Goal: Task Accomplishment & Management: Complete application form

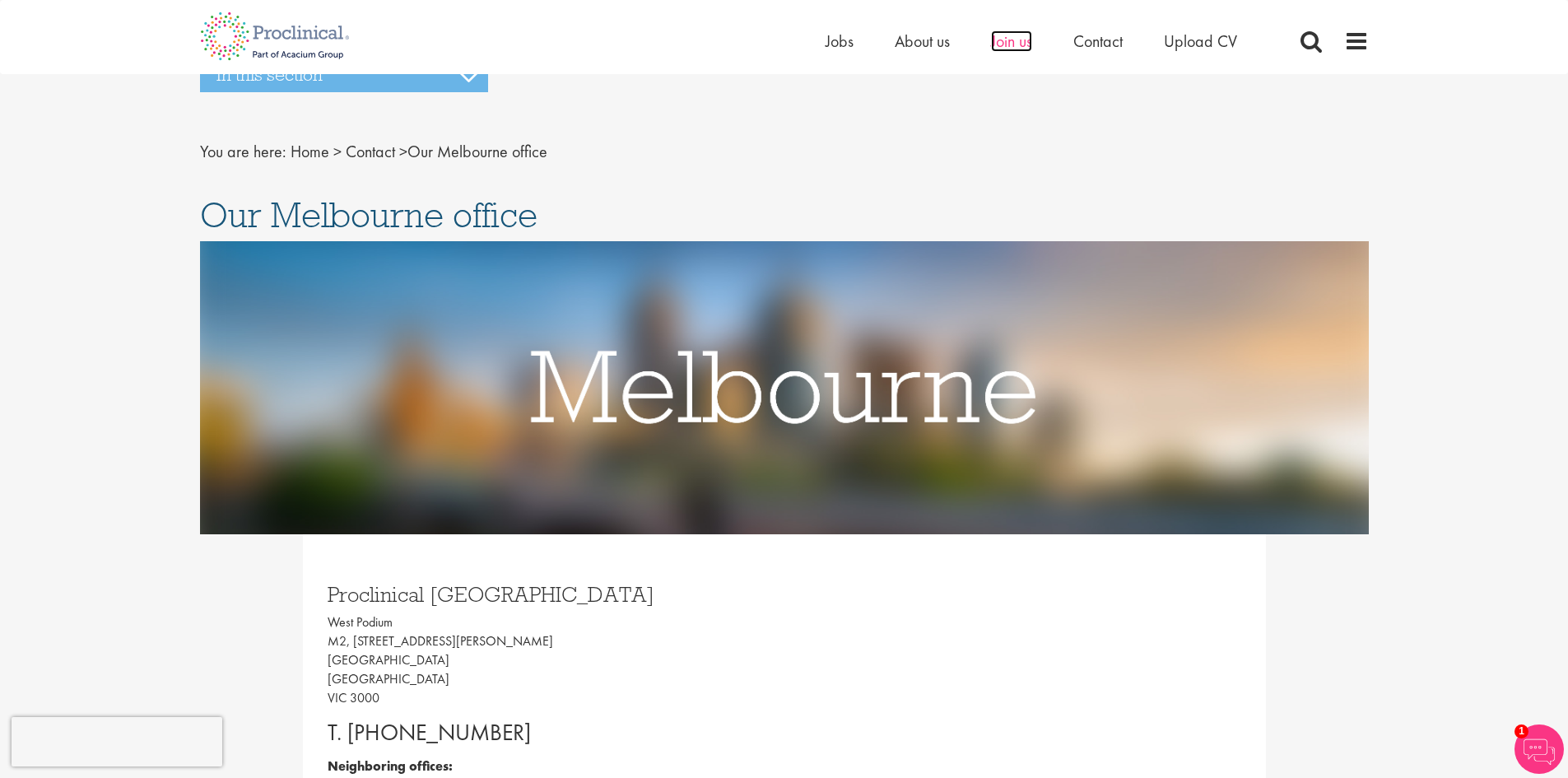
click at [1011, 44] on span "Join us" at bounding box center [1011, 40] width 41 height 21
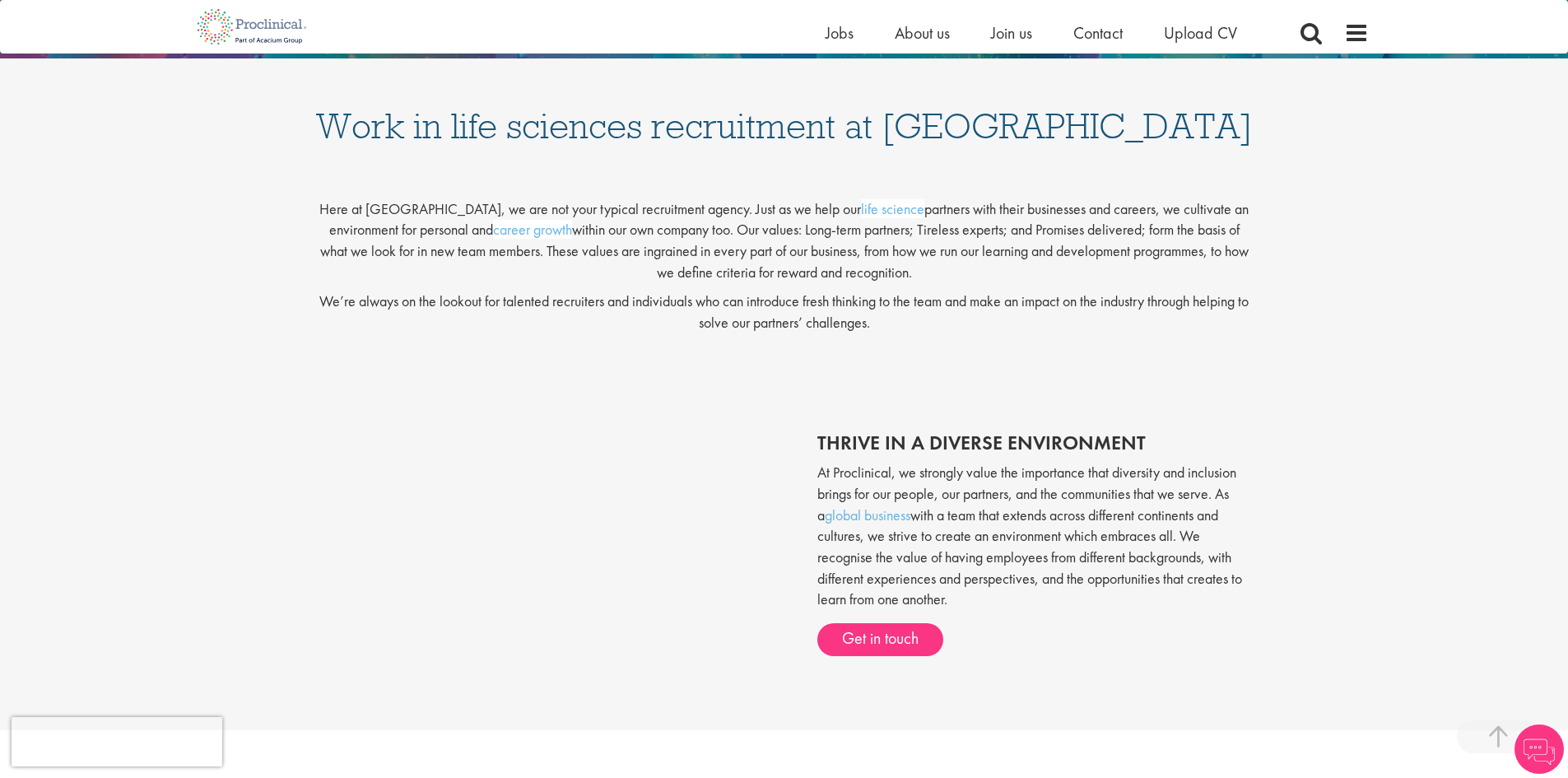
scroll to position [412, 0]
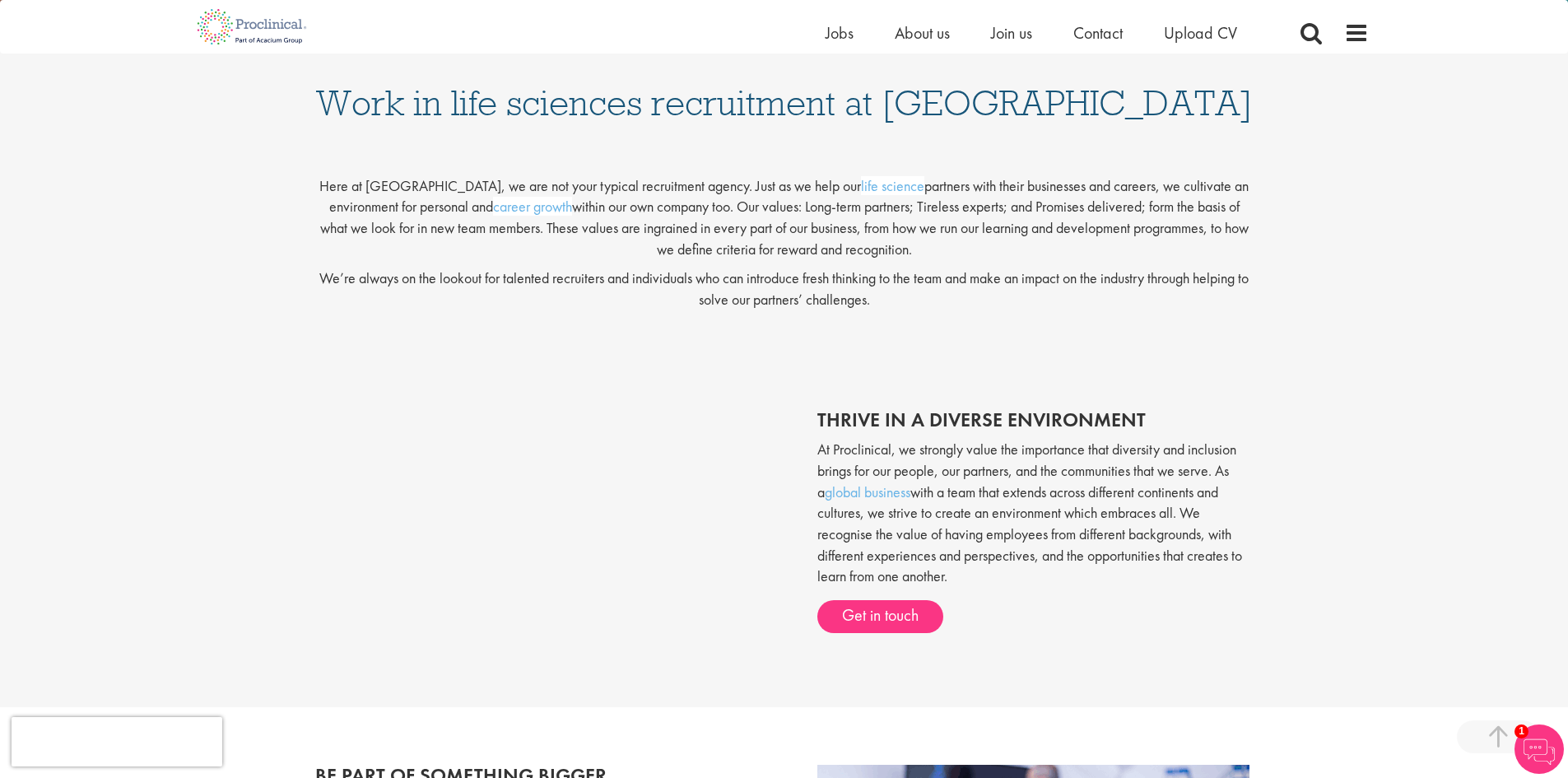
click at [1315, 585] on div "thrive in a diverse environment At Proclinical, we strongly value the importanc…" at bounding box center [784, 529] width 1568 height 273
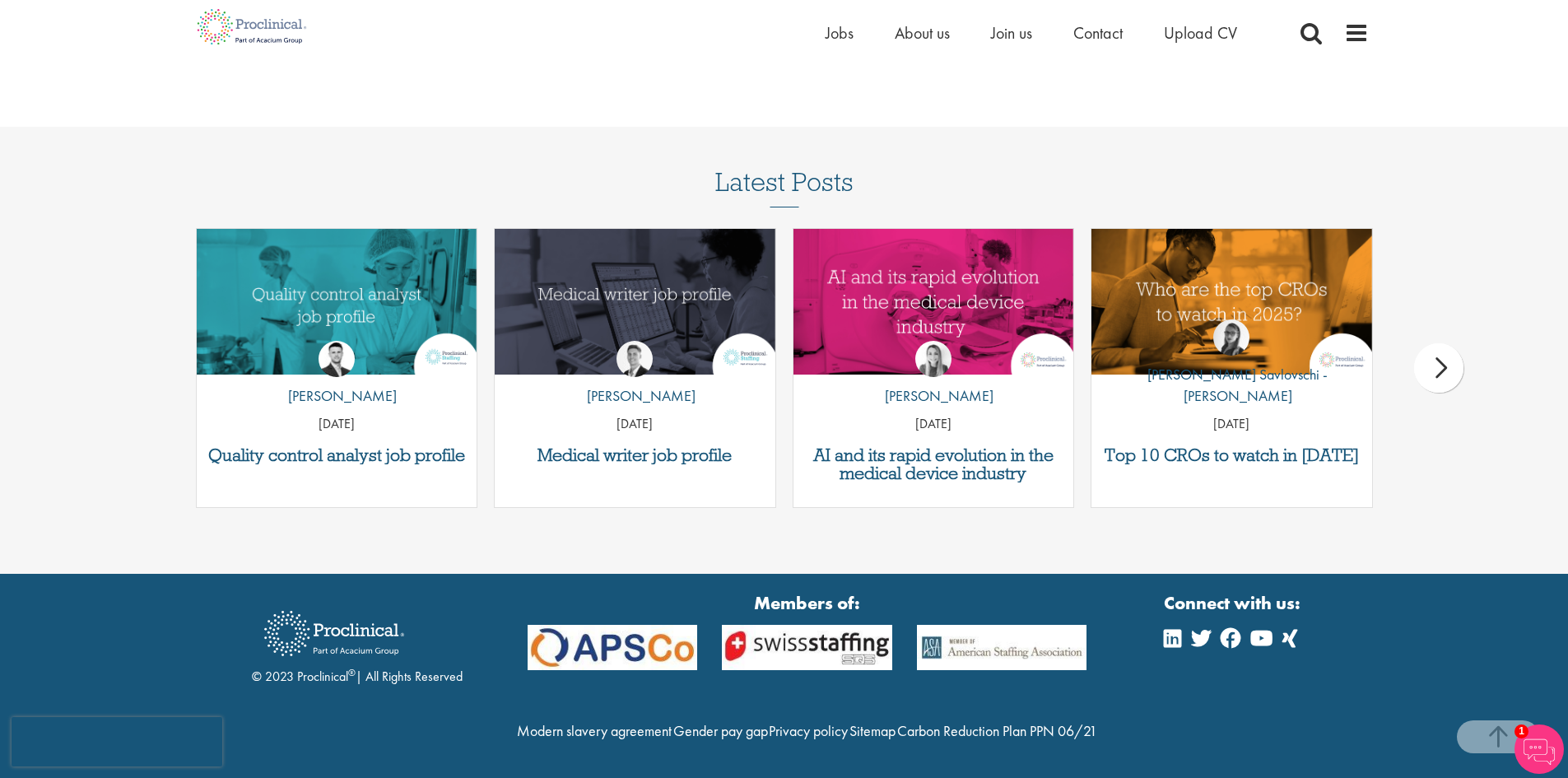
scroll to position [2110, 0]
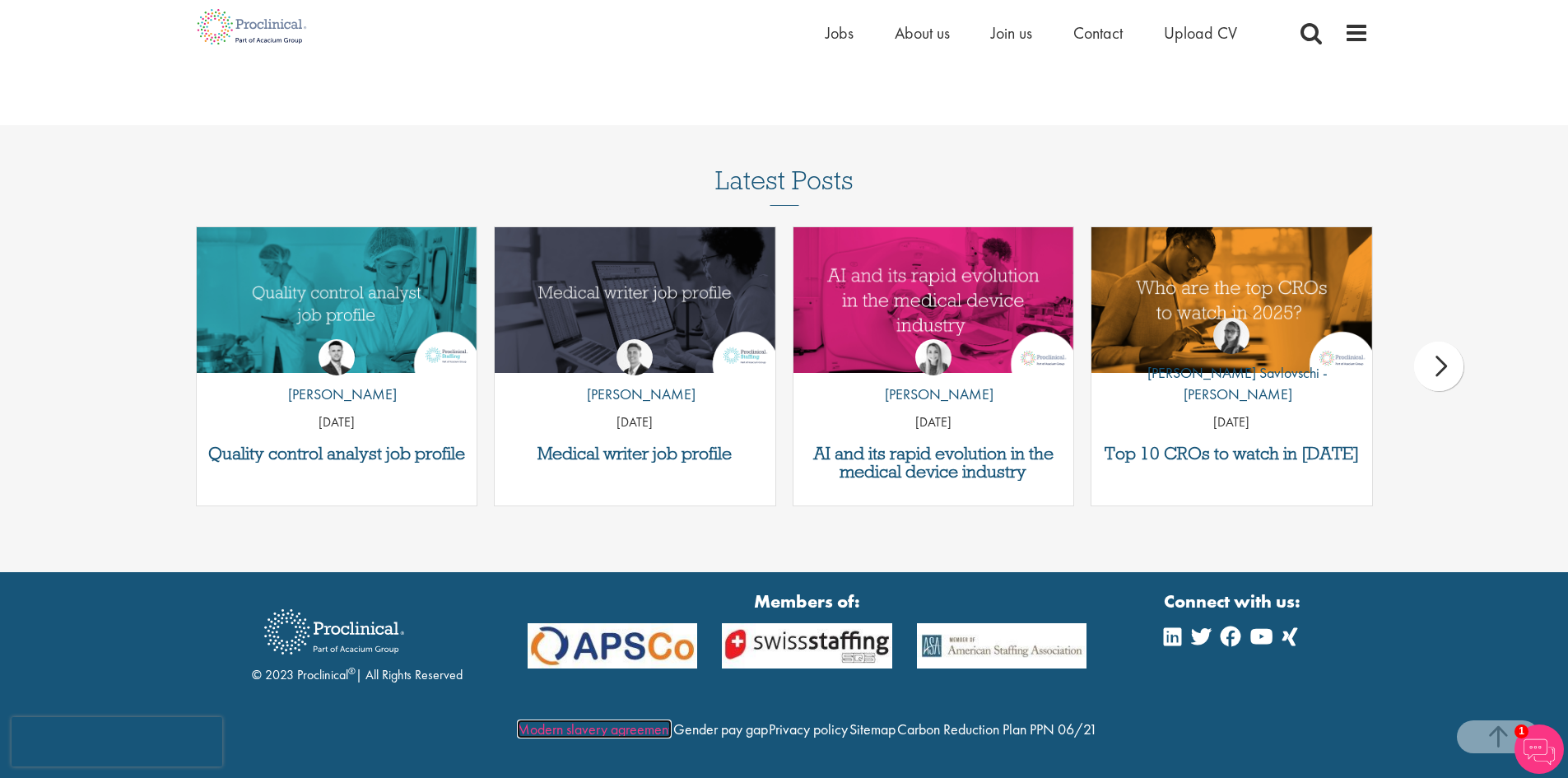
click at [668, 720] on link "Modern slavery agreement" at bounding box center [594, 729] width 155 height 19
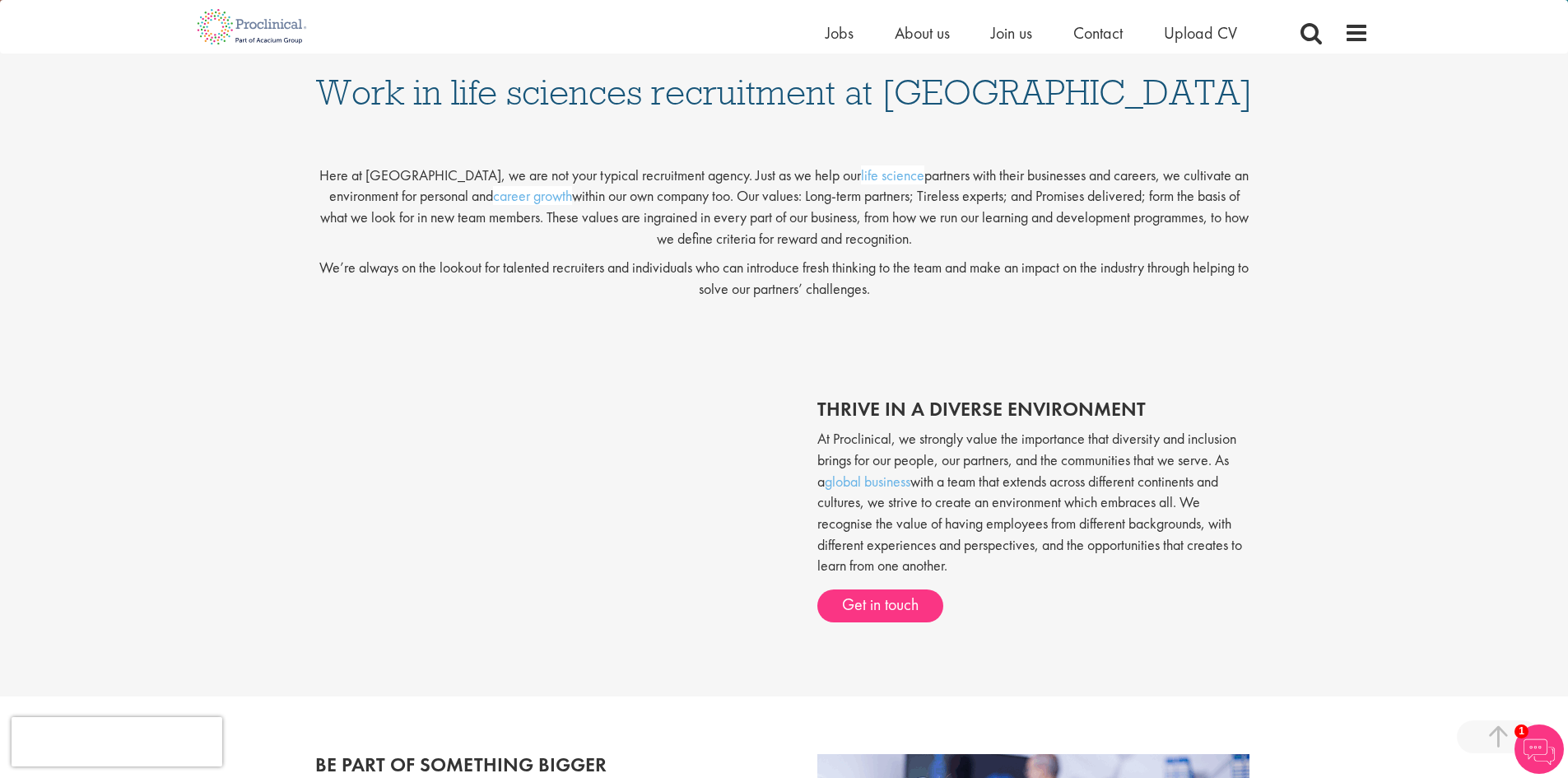
scroll to position [299, 0]
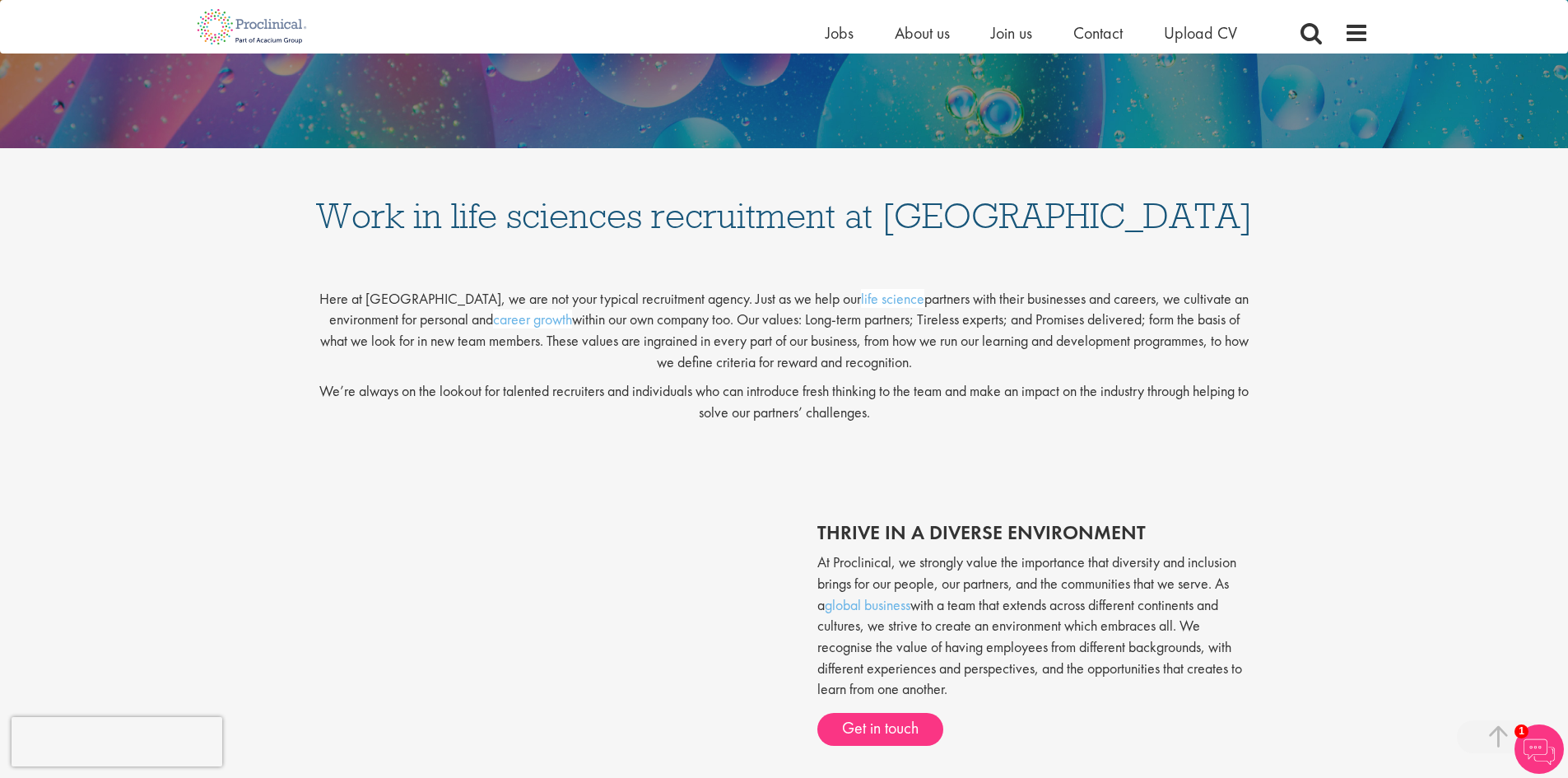
drag, startPoint x: 678, startPoint y: 471, endPoint x: 1154, endPoint y: 103, distance: 601.7
click at [1275, 204] on div "Work in life sciences recruitment at [GEOGRAPHIC_DATA]" at bounding box center [784, 195] width 1568 height 94
click at [846, 35] on span "Jobs" at bounding box center [839, 32] width 28 height 21
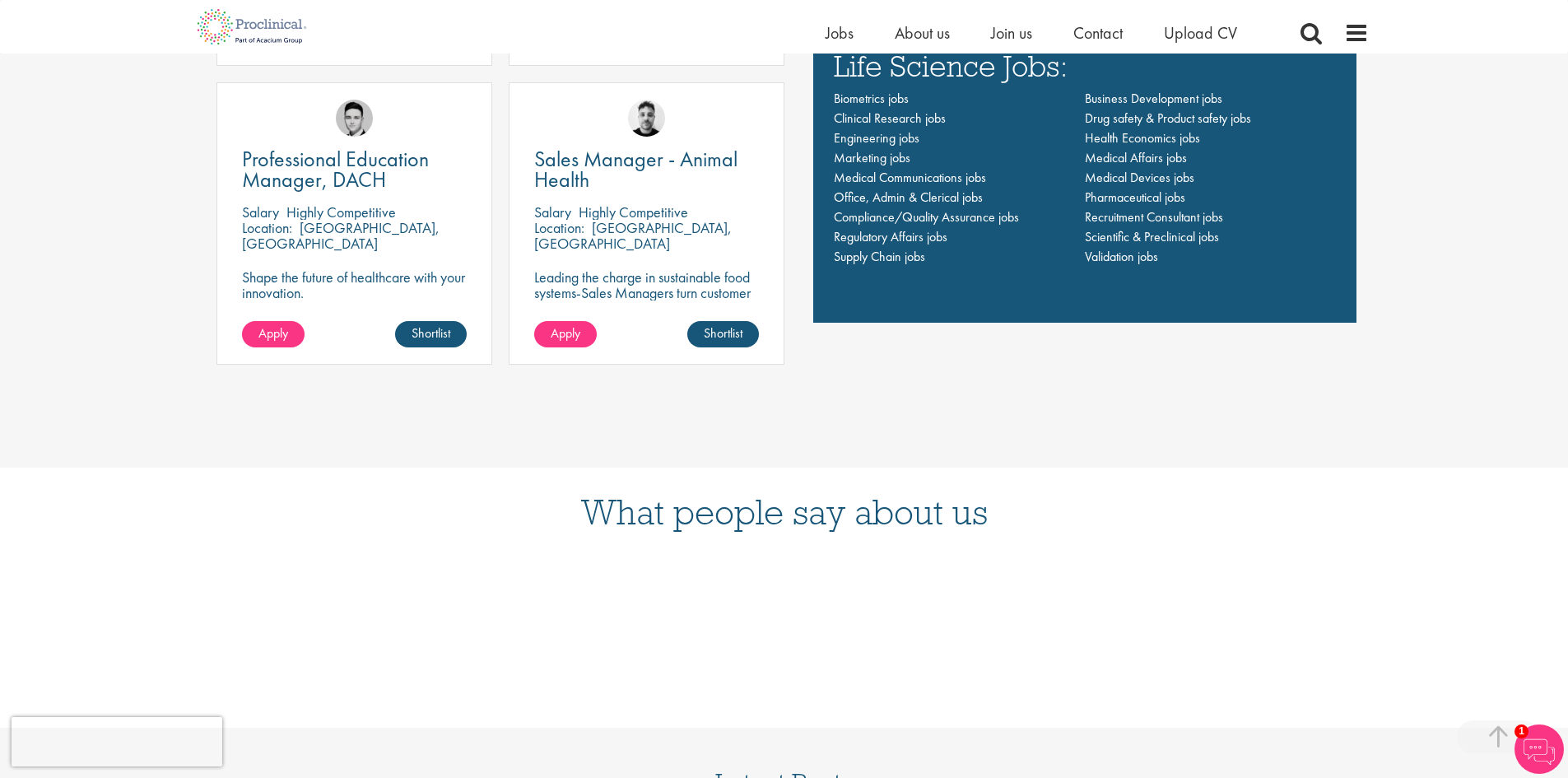
scroll to position [2577, 0]
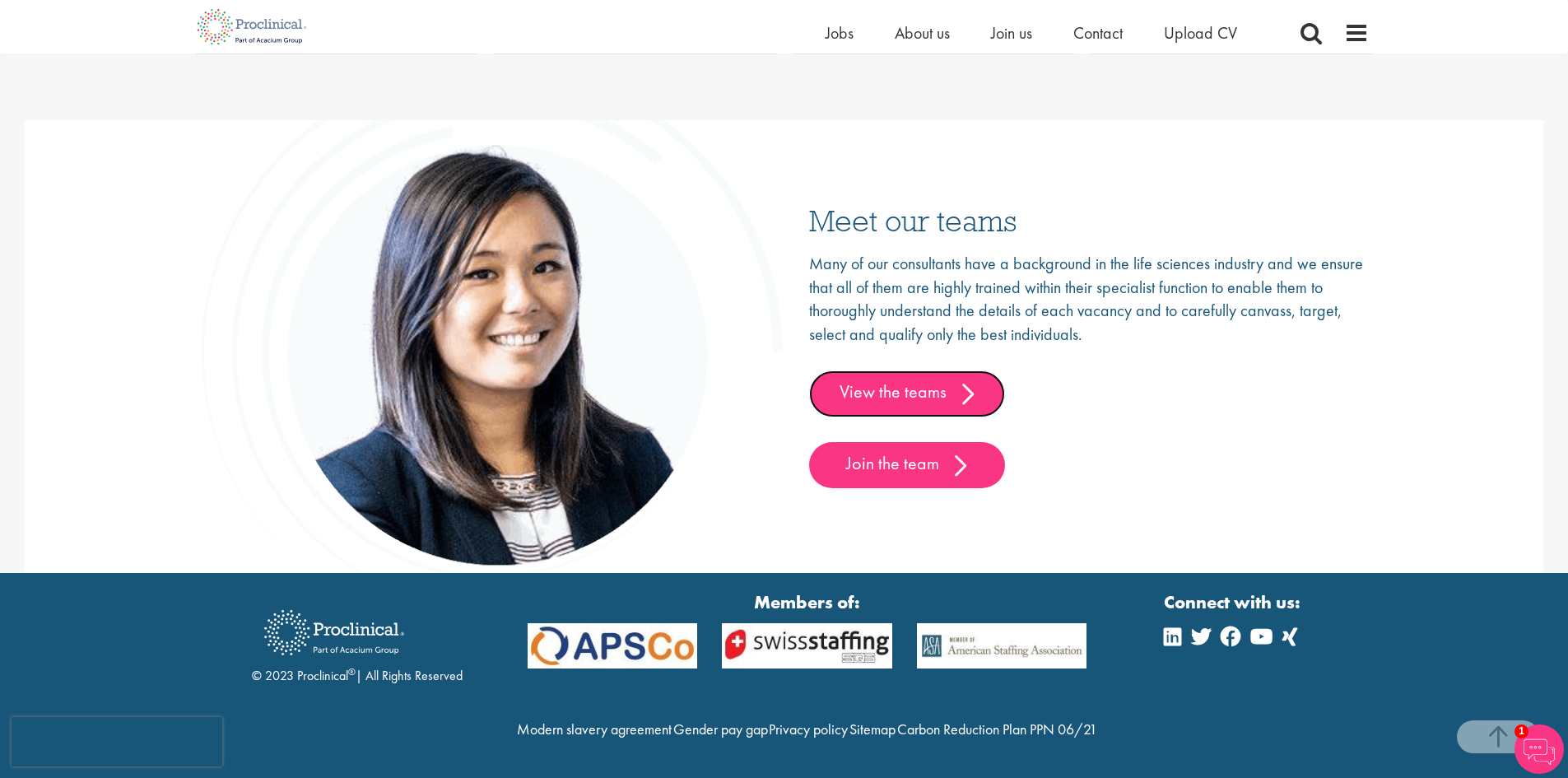
click at [933, 372] on link "View the teams" at bounding box center [906, 394] width 196 height 46
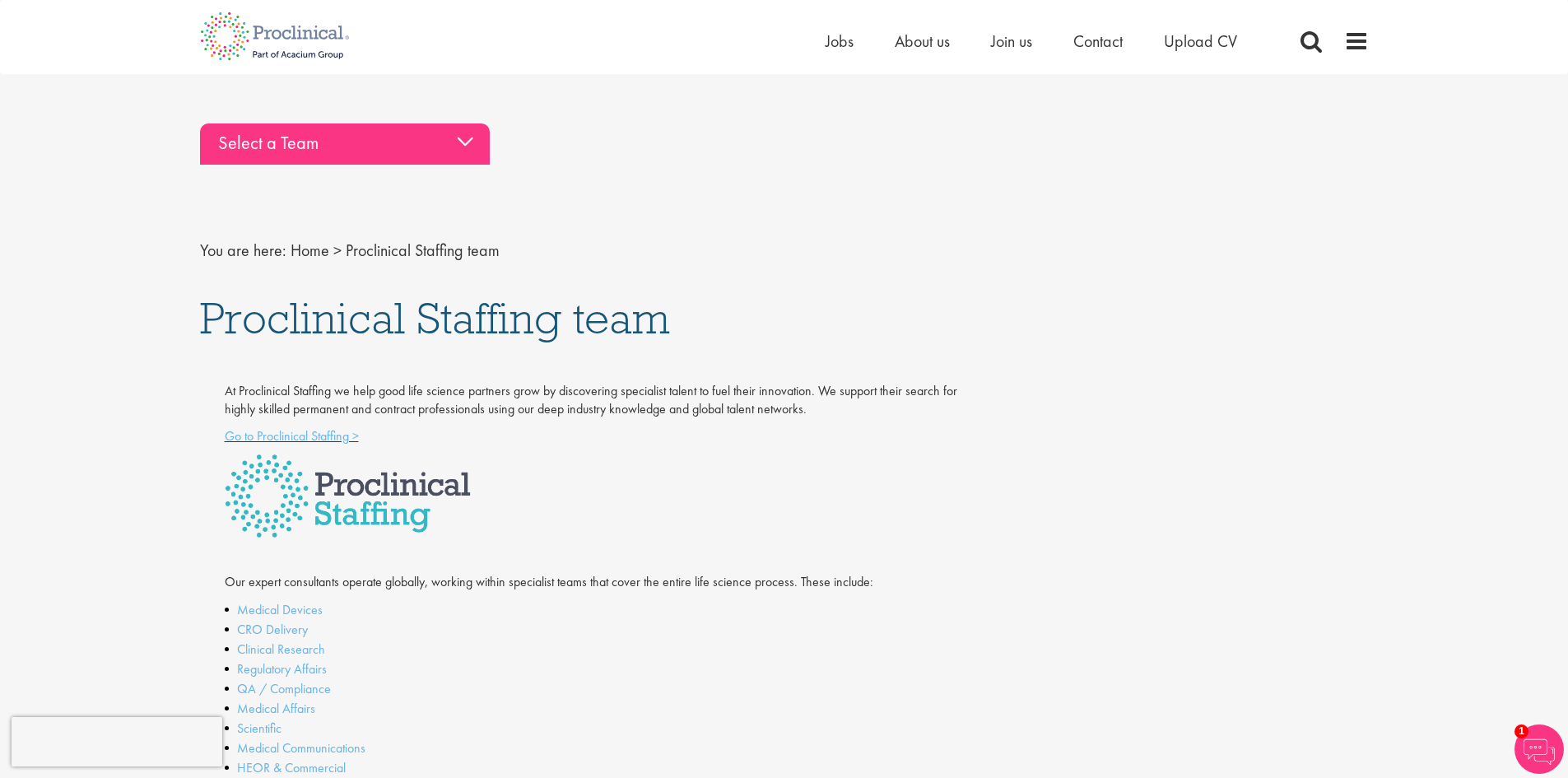
click at [464, 133] on div "Select a Team" at bounding box center [345, 144] width 290 height 41
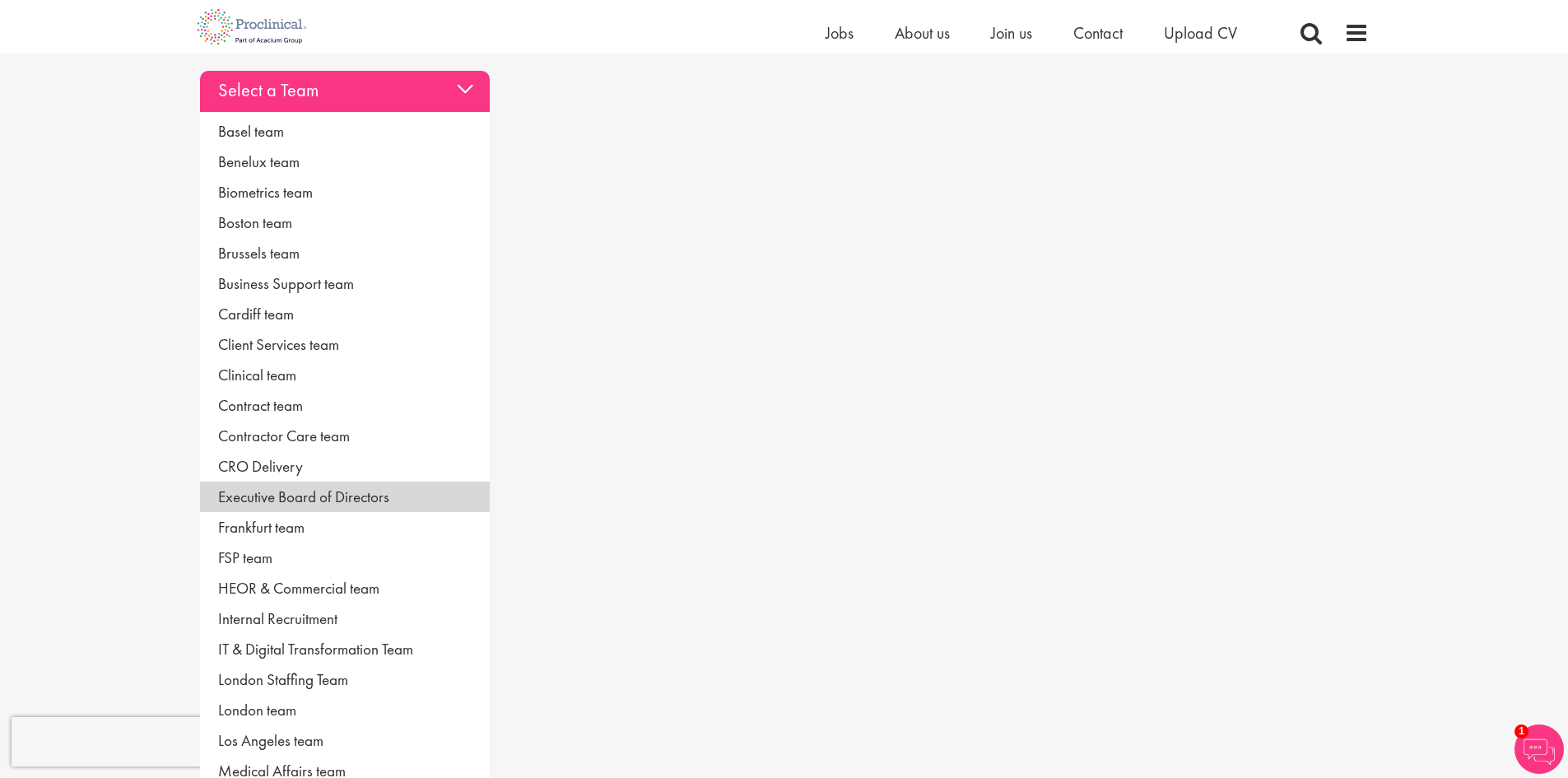
scroll to position [82, 0]
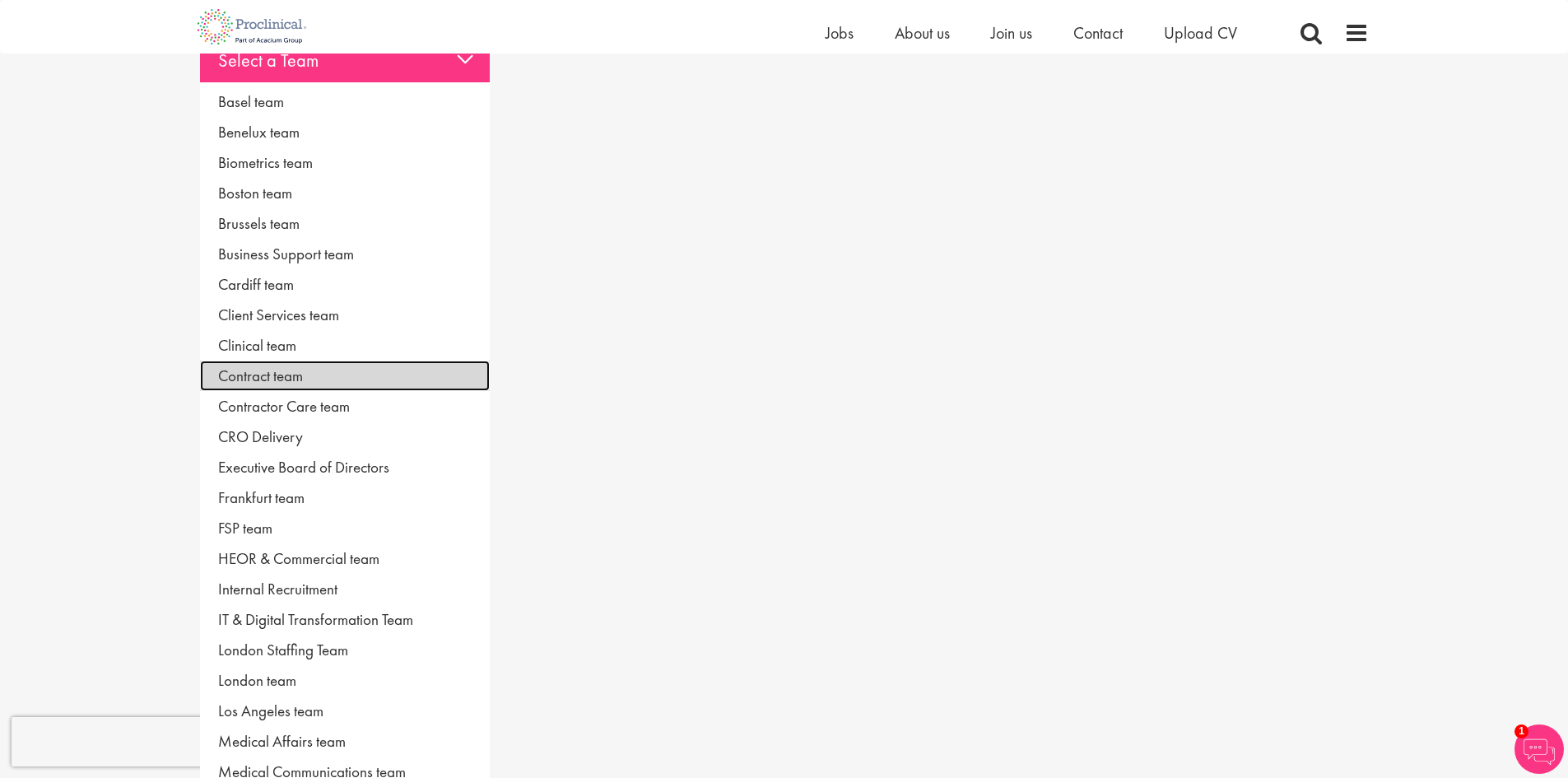
click at [334, 371] on link "Contract team" at bounding box center [345, 376] width 290 height 30
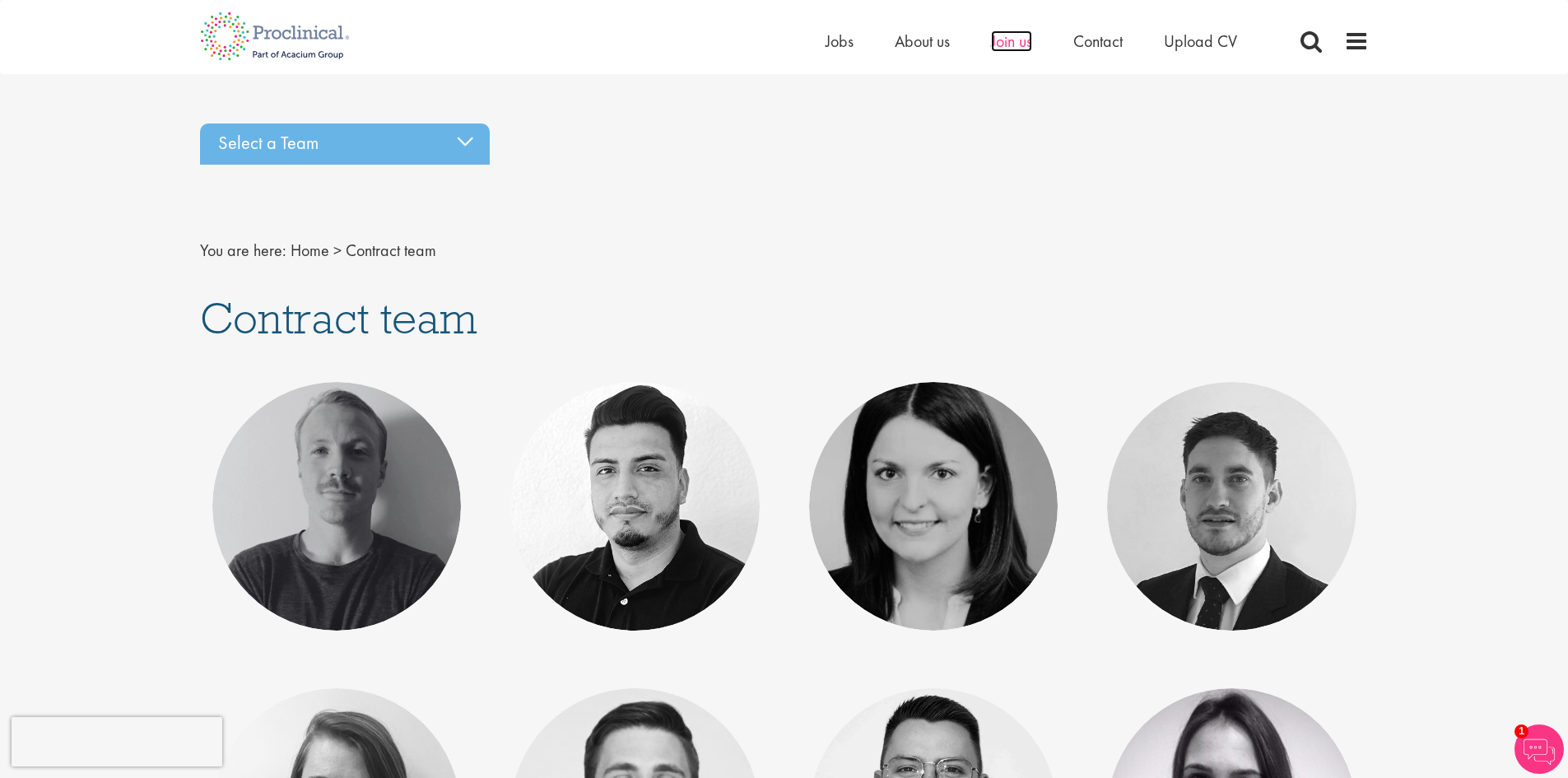
click at [1004, 38] on span "Join us" at bounding box center [1011, 40] width 41 height 21
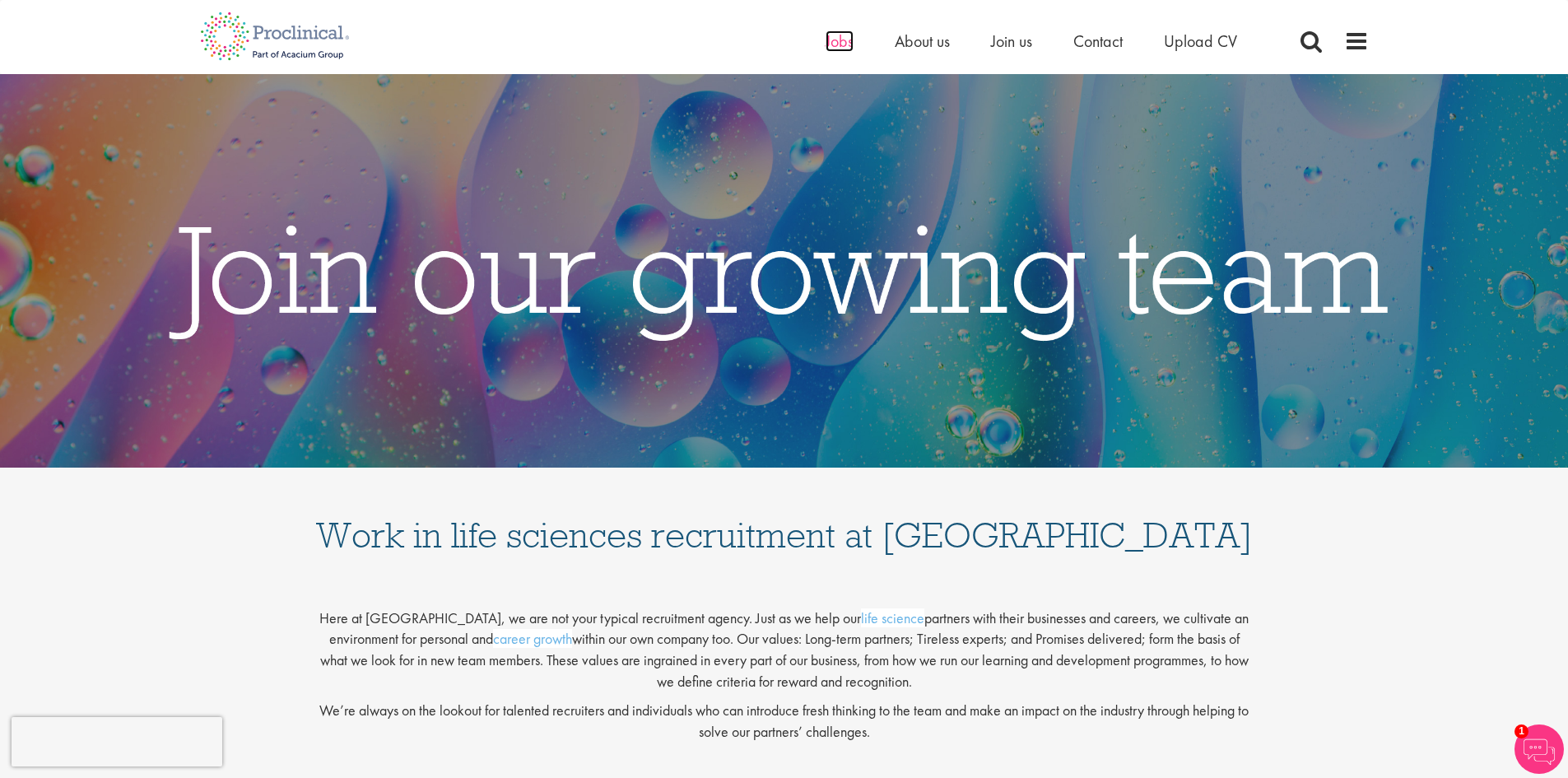
click at [847, 48] on span "Jobs" at bounding box center [839, 40] width 28 height 21
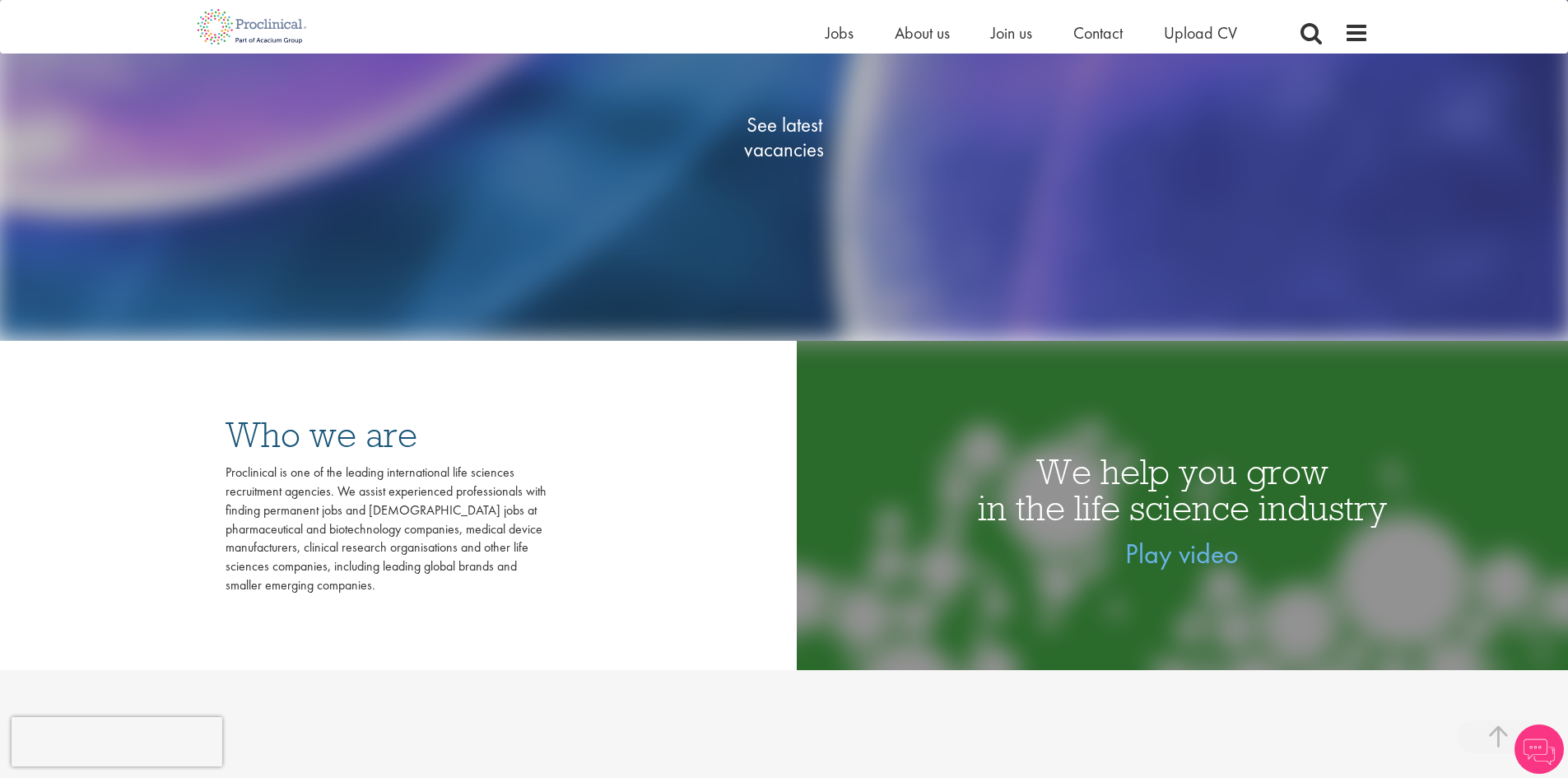
scroll to position [412, 0]
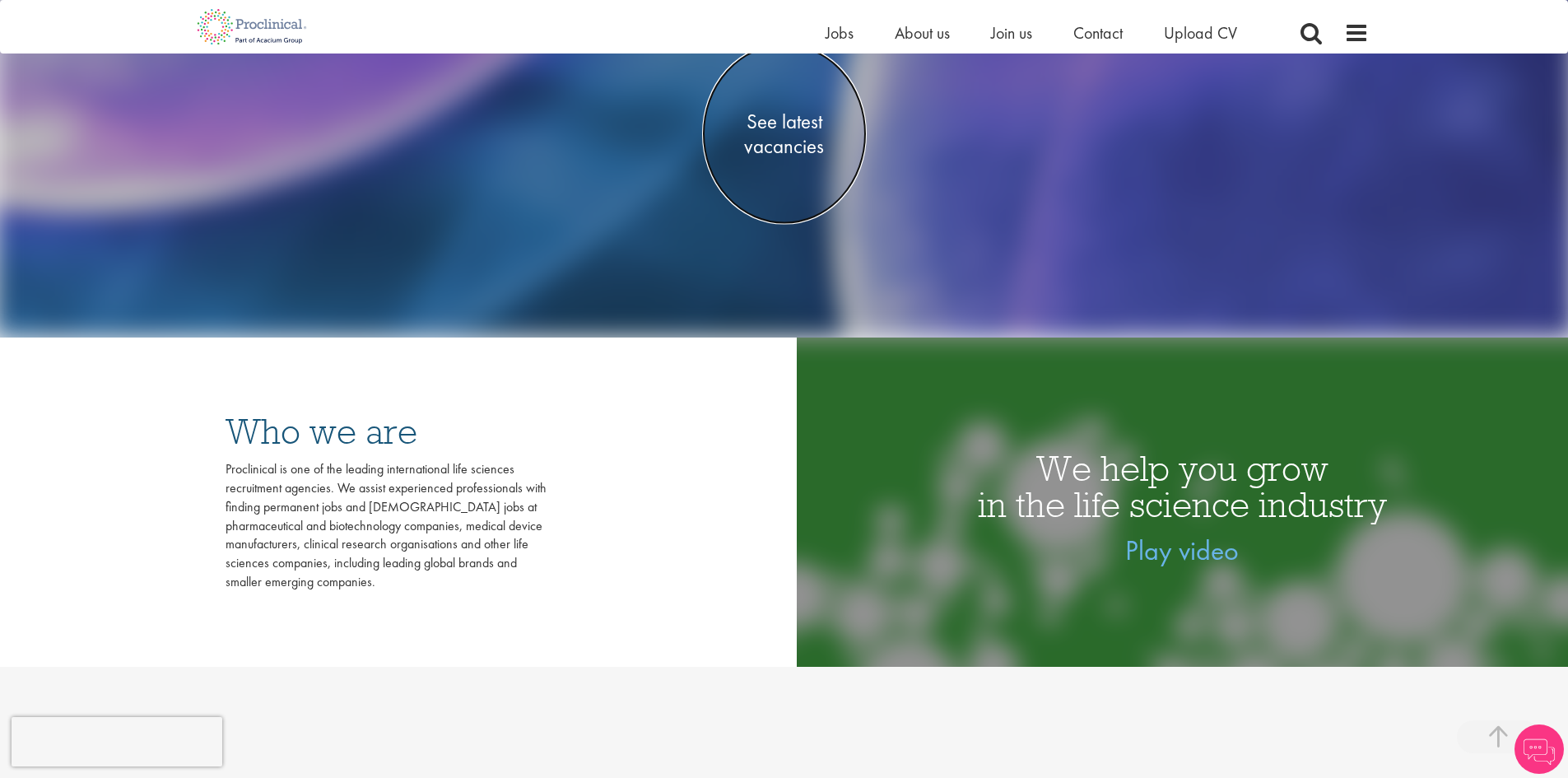
click at [768, 125] on span "See latest vacancies" at bounding box center [784, 133] width 165 height 50
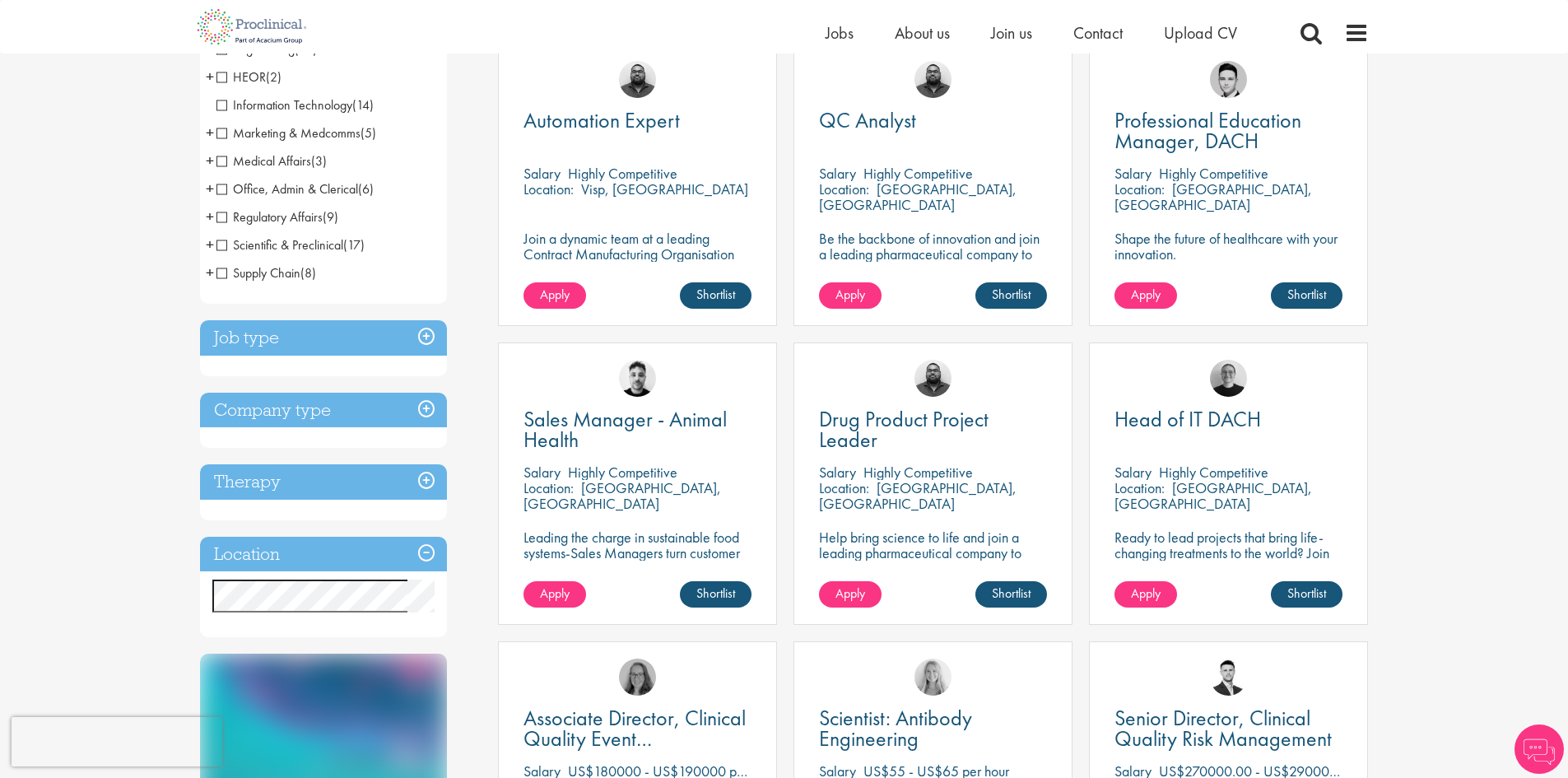
scroll to position [330, 0]
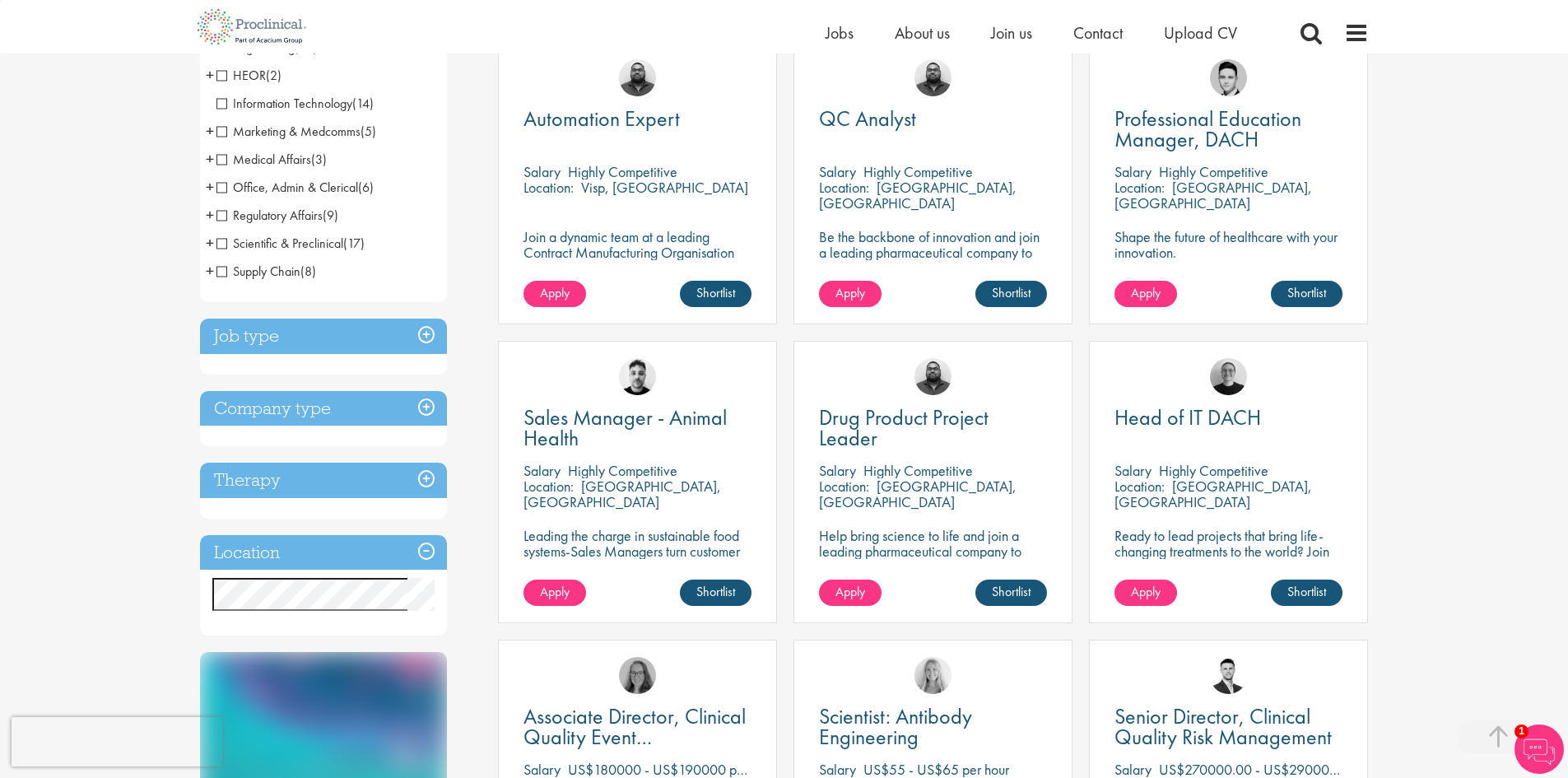
click at [220, 184] on span "Office, Admin & Clerical" at bounding box center [287, 187] width 141 height 18
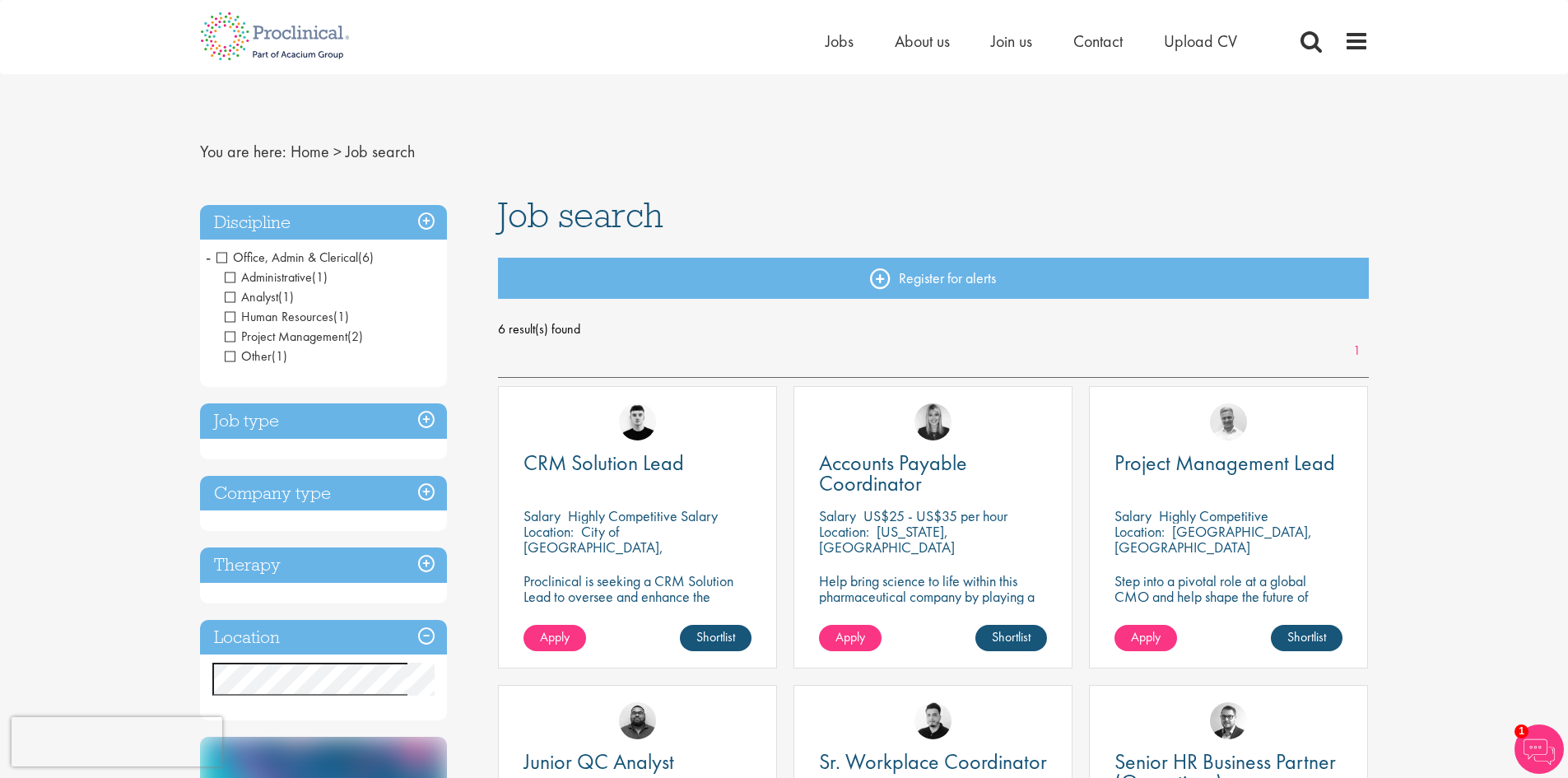
click at [436, 216] on h3 "Discipline" at bounding box center [324, 223] width 247 height 35
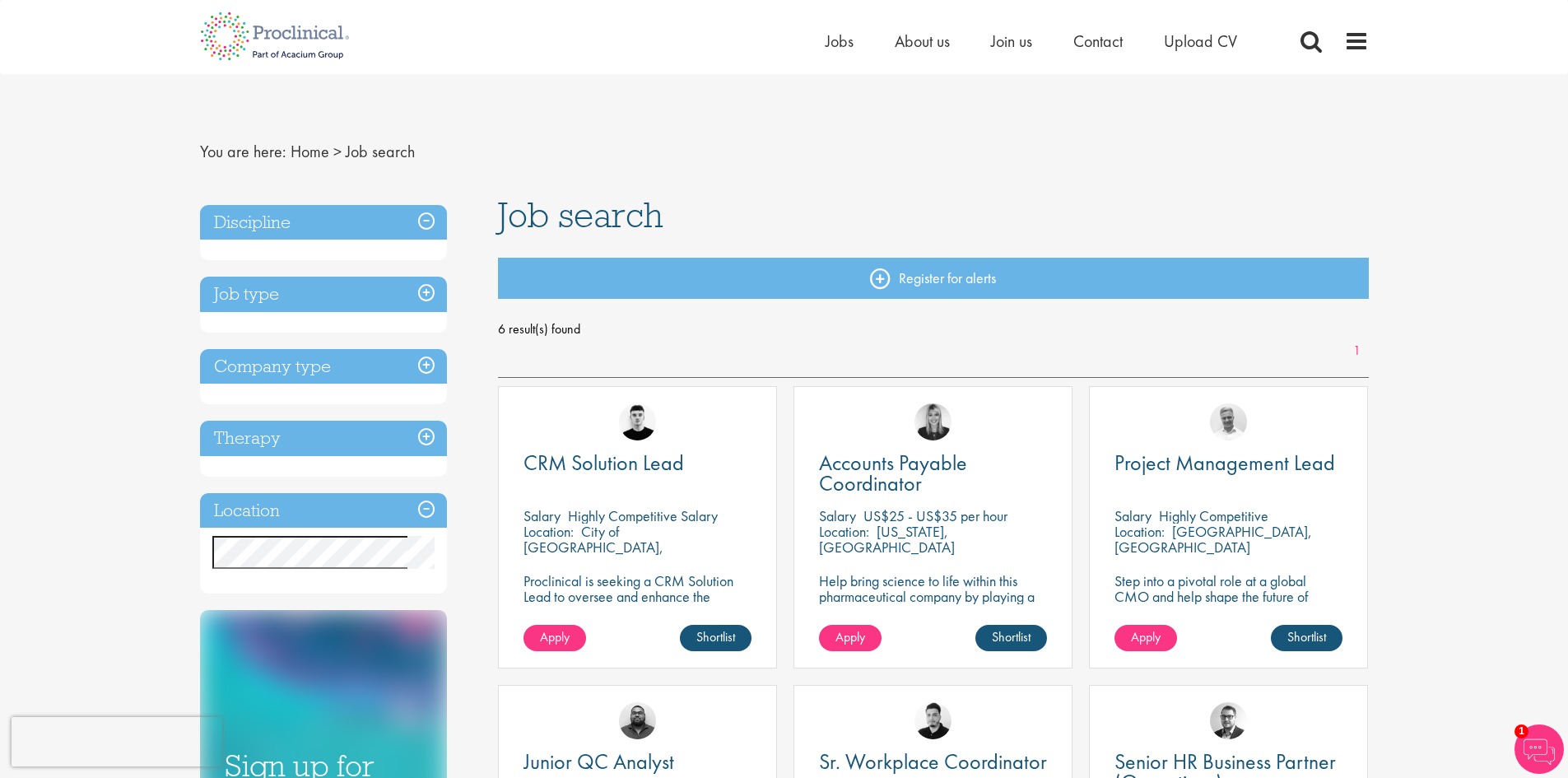
click at [418, 291] on h3 "Job type" at bounding box center [324, 294] width 247 height 35
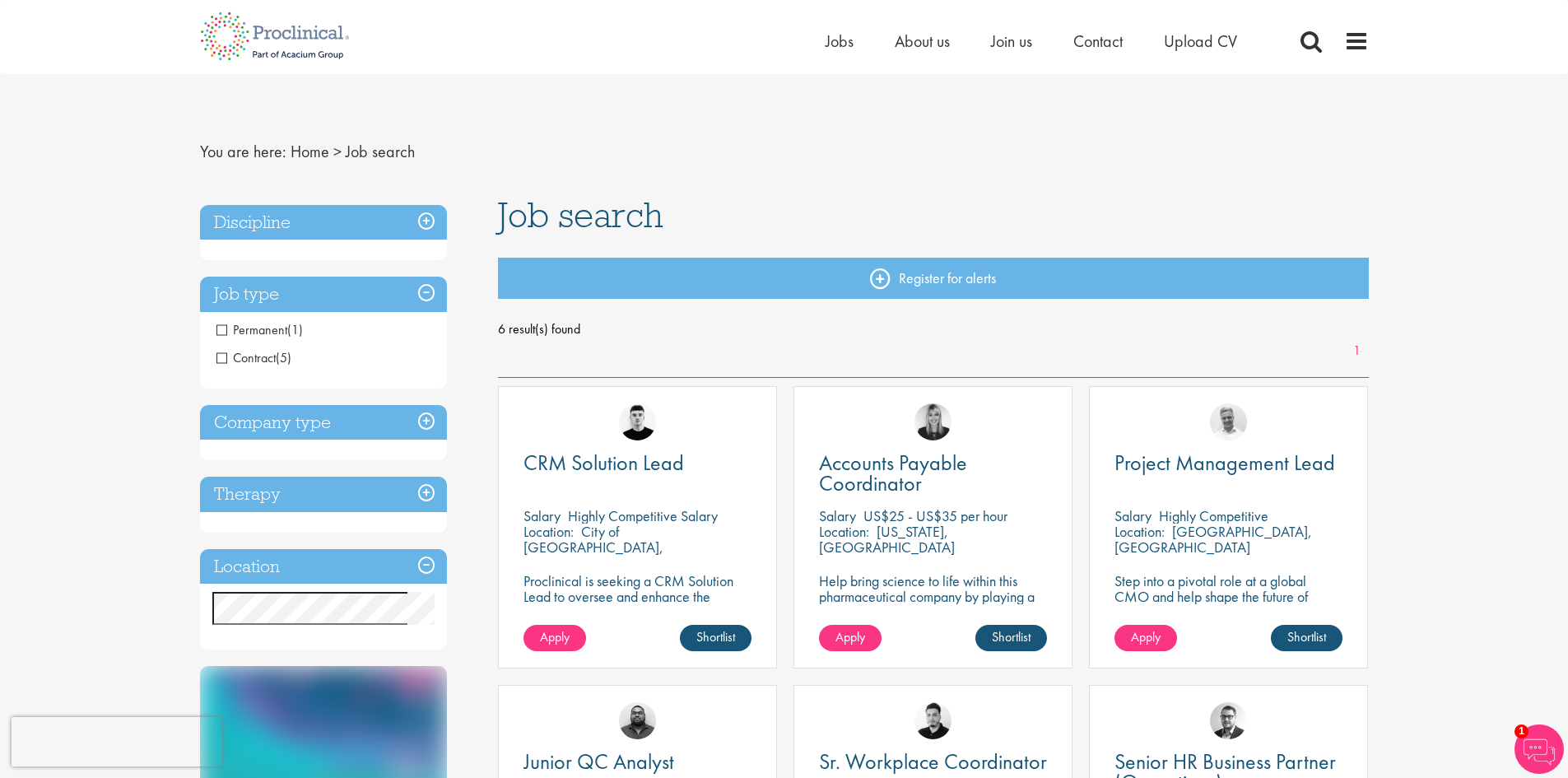
click at [430, 413] on h3 "Company type" at bounding box center [324, 423] width 247 height 35
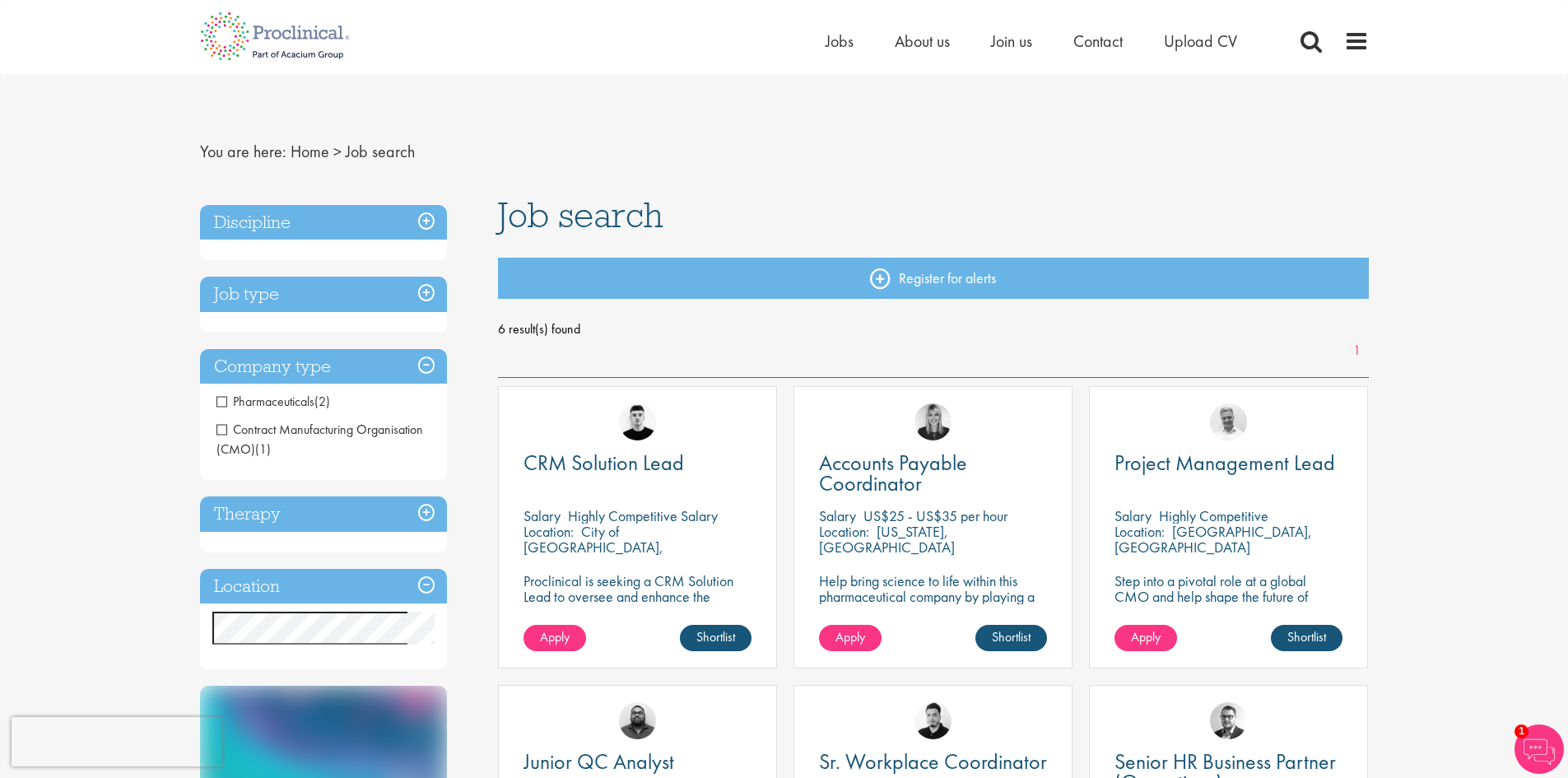
click at [425, 580] on h3 "Location" at bounding box center [324, 586] width 247 height 35
click at [426, 580] on h3 "Location" at bounding box center [324, 586] width 247 height 35
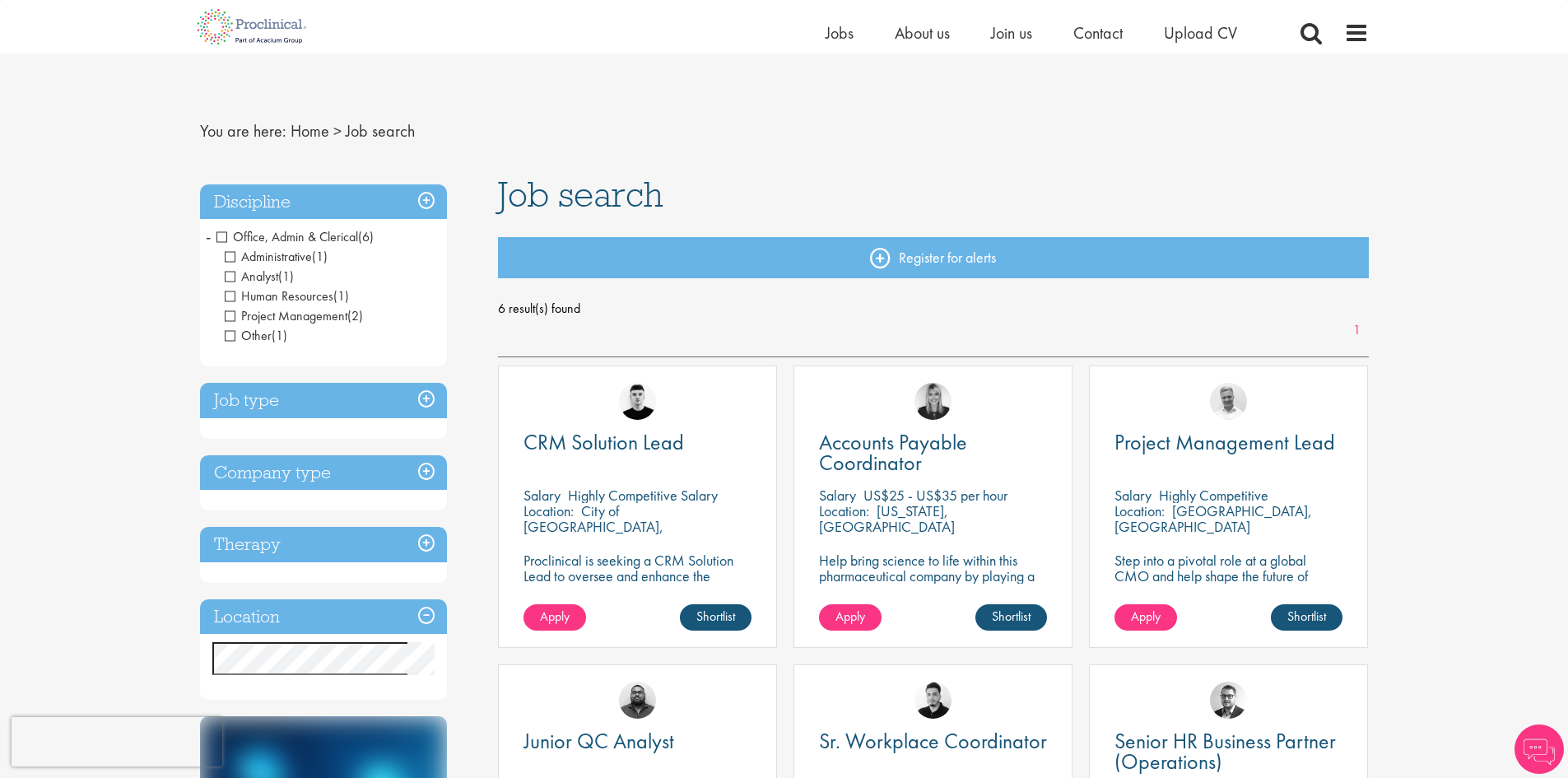
scroll to position [412, 0]
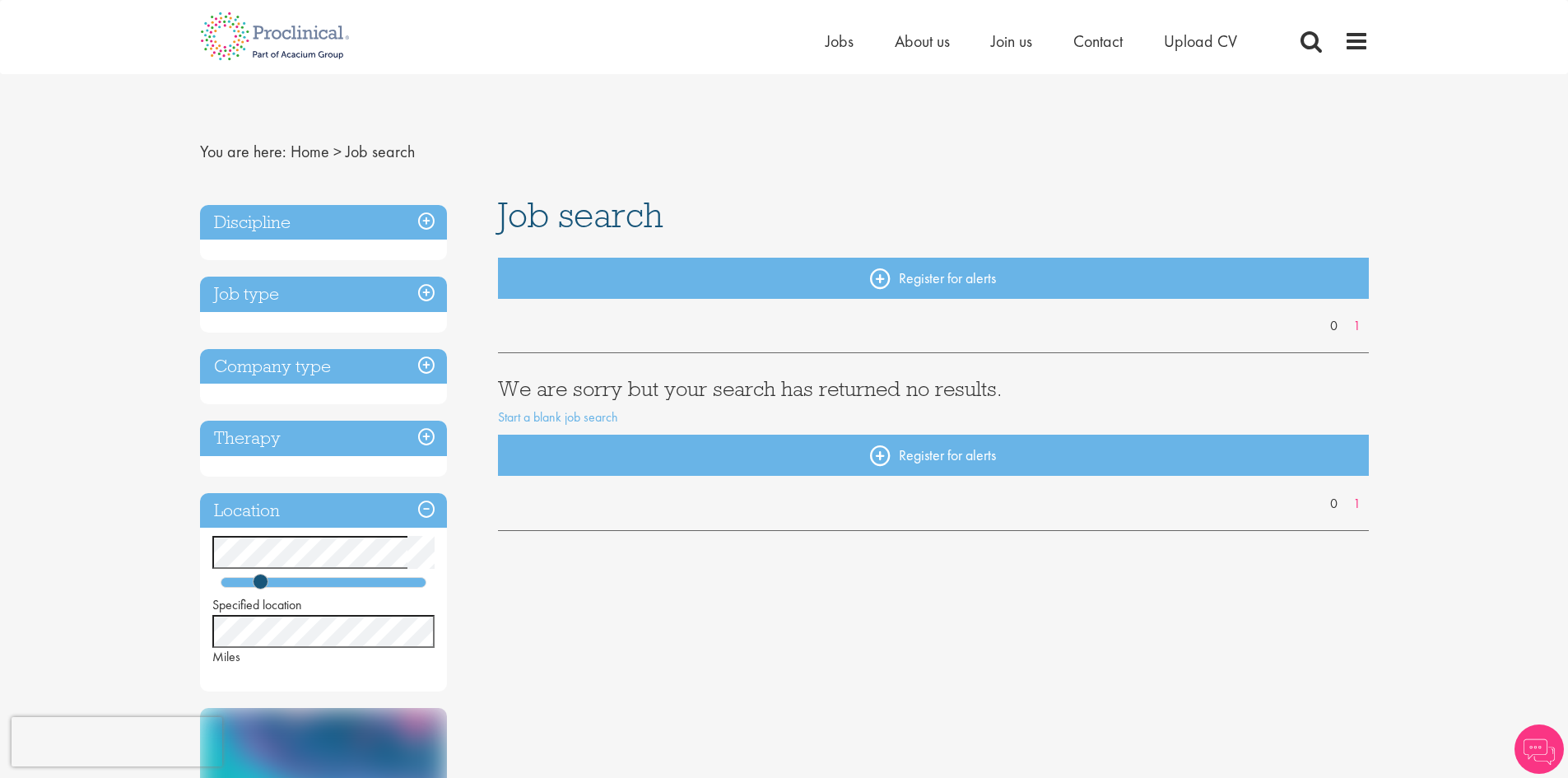
click at [426, 221] on h3 "Discipline" at bounding box center [324, 223] width 247 height 35
click at [420, 221] on h3 "Discipline" at bounding box center [324, 223] width 247 height 35
click at [428, 293] on h3 "Job type" at bounding box center [324, 294] width 247 height 35
click at [369, 220] on h3 "Discipline" at bounding box center [324, 223] width 247 height 35
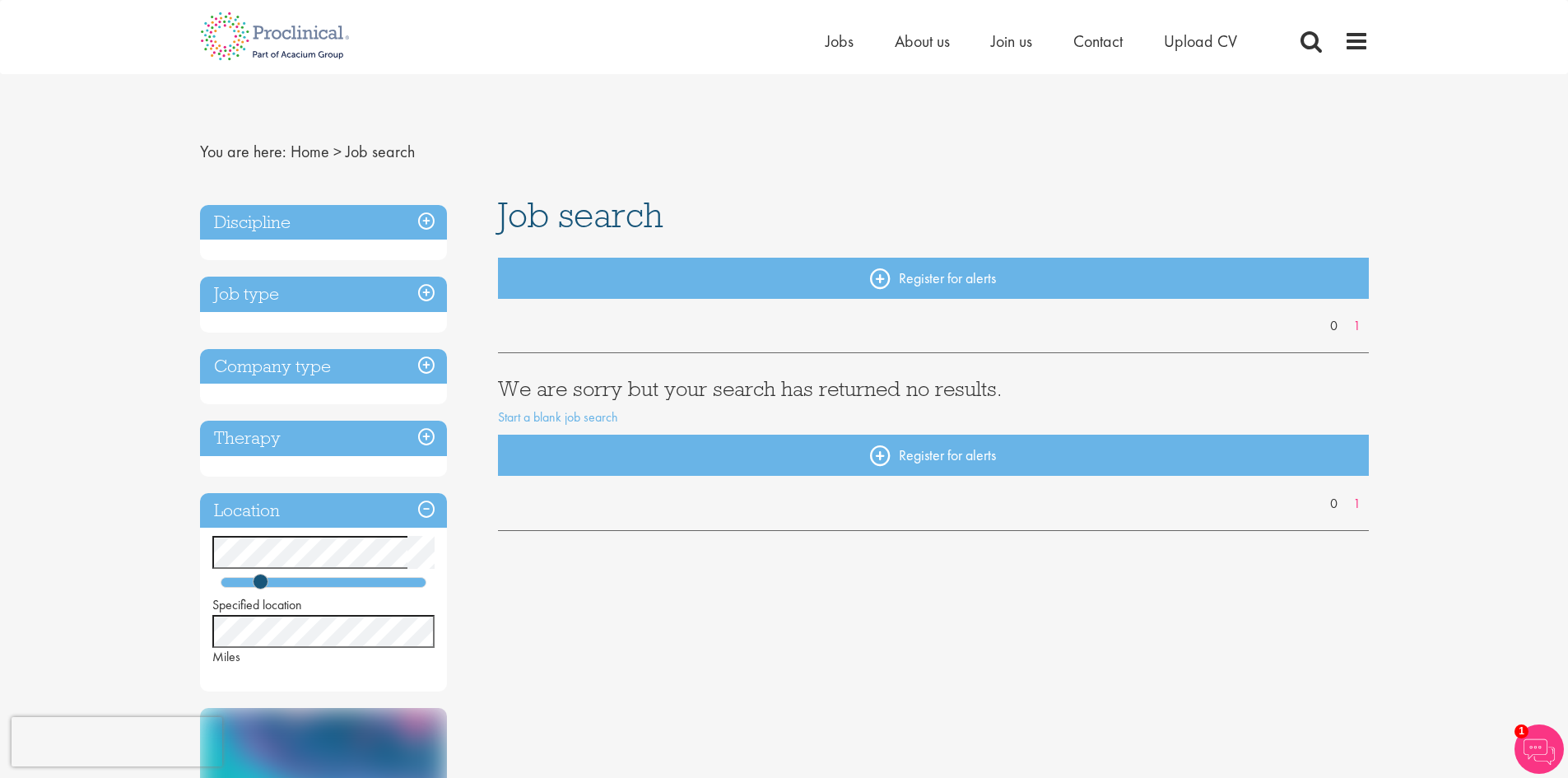
drag, startPoint x: 910, startPoint y: 577, endPoint x: 930, endPoint y: 511, distance: 69.0
click at [911, 577] on div "Discipline Job type Company type Therapy Location Specified location Miles Sign…" at bounding box center [784, 668] width 1194 height 942
